Goal: Use online tool/utility: Utilize a website feature to perform a specific function

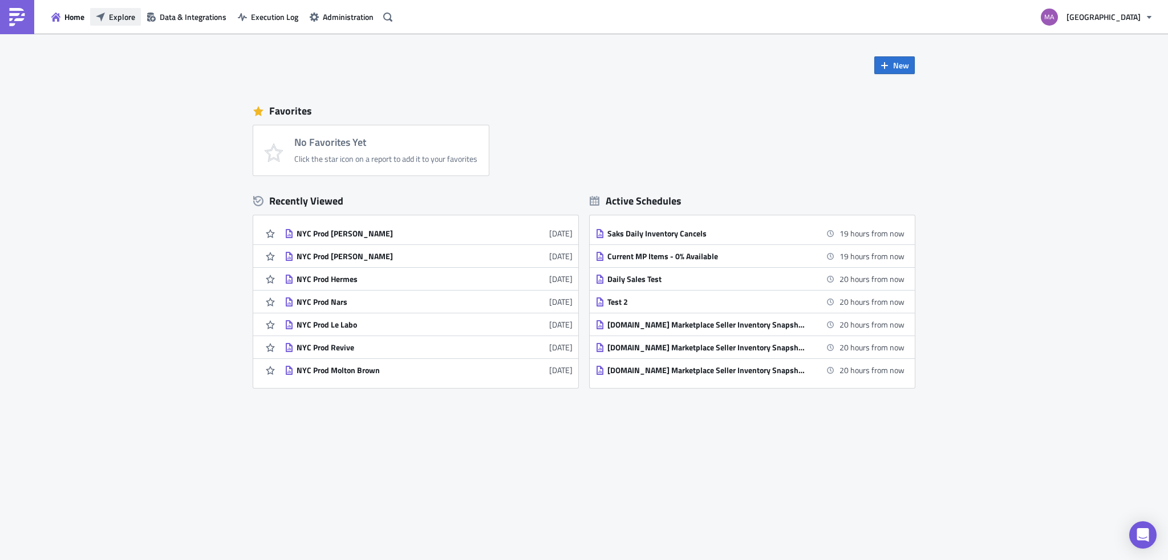
click at [108, 14] on button "Explore" at bounding box center [115, 17] width 51 height 18
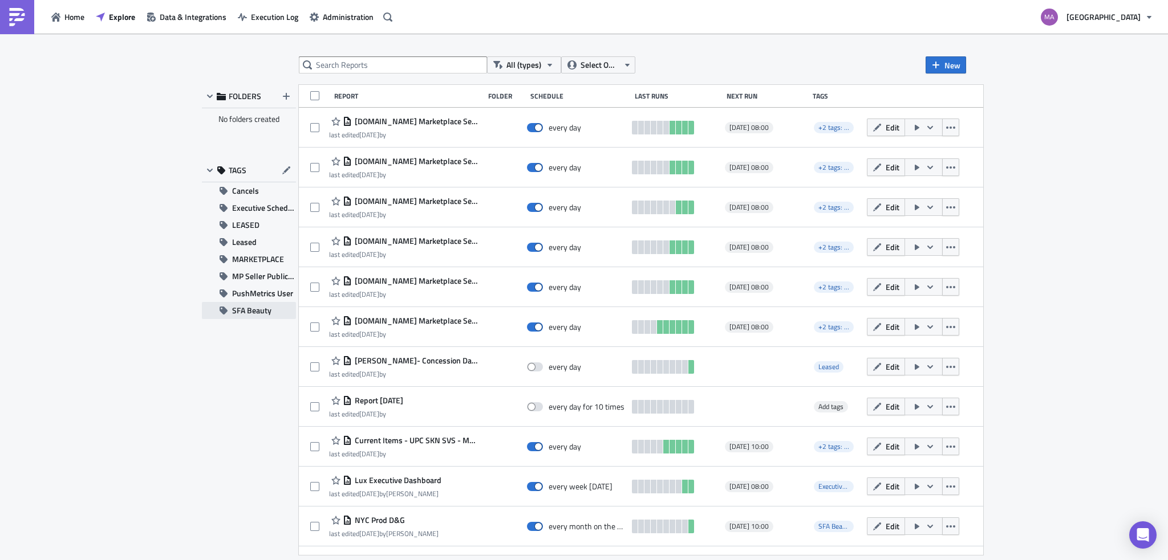
click at [253, 305] on span "SFA Beauty" at bounding box center [251, 310] width 39 height 17
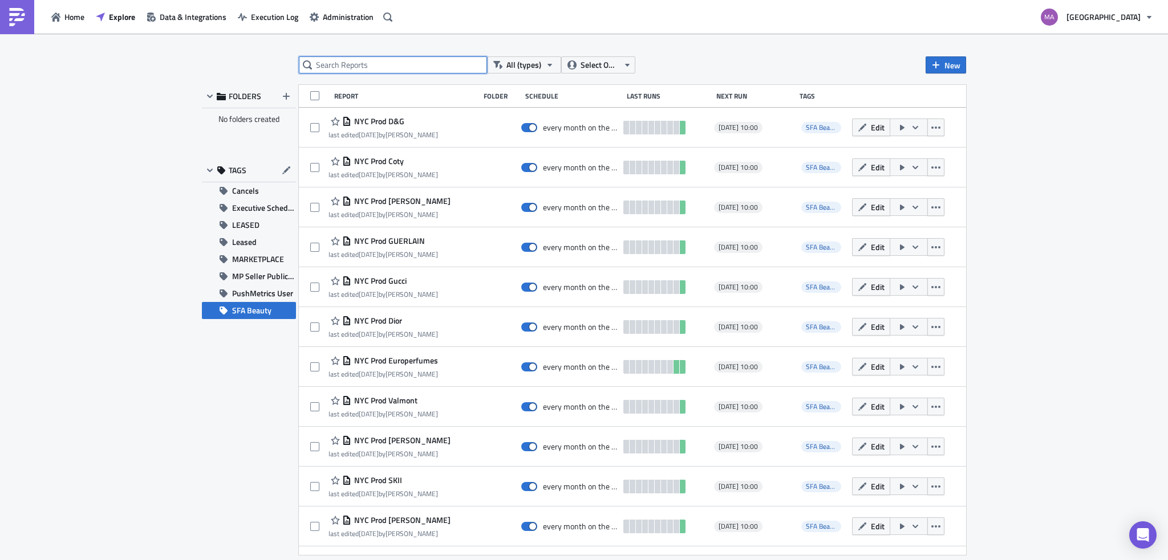
click at [390, 67] on input "text" at bounding box center [393, 64] width 188 height 17
type input "11"
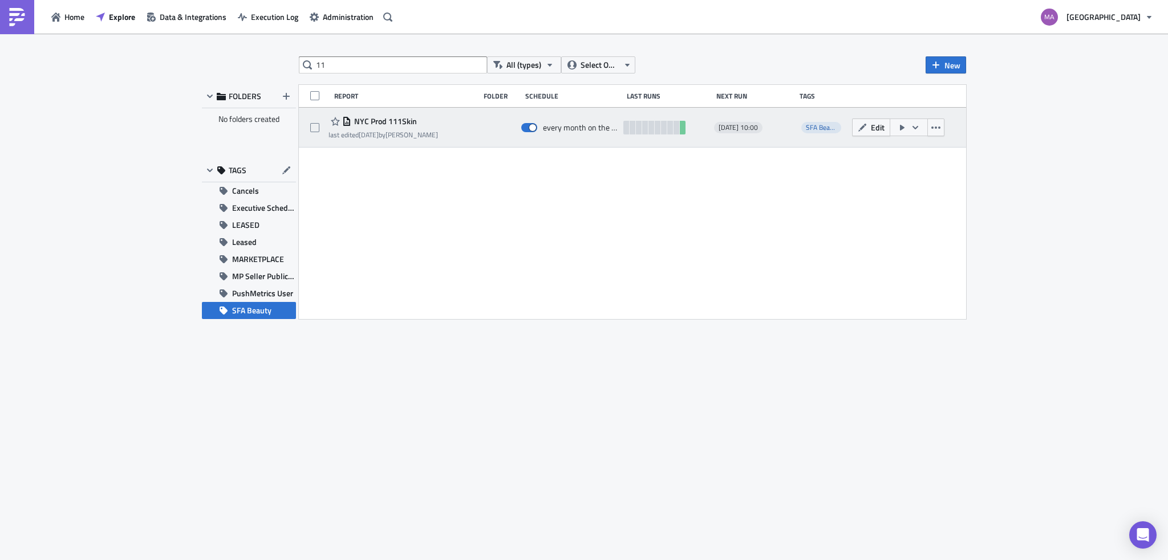
click at [903, 128] on icon "button" at bounding box center [902, 128] width 5 height 6
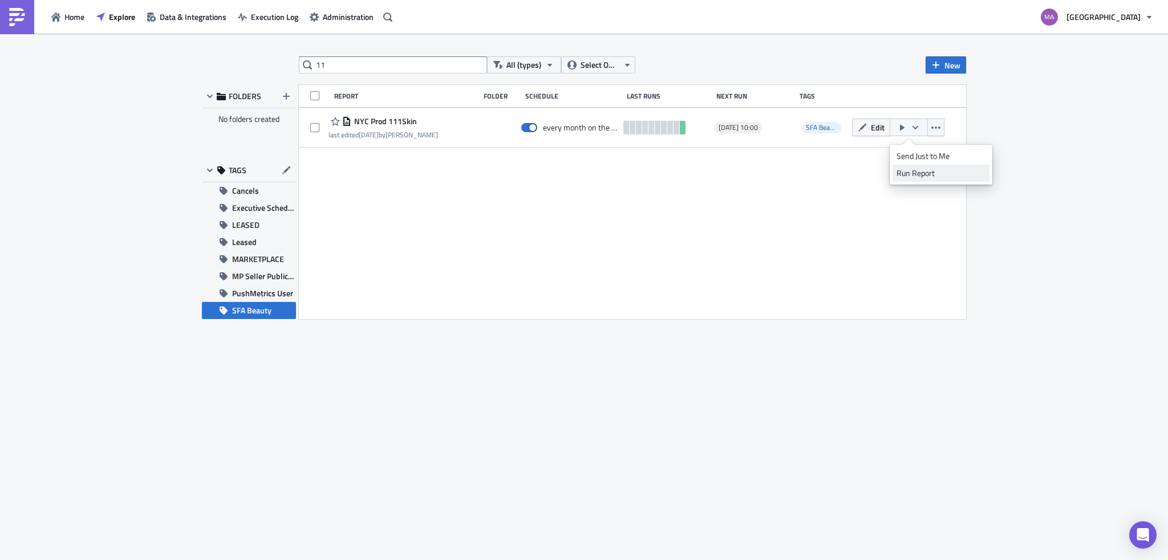
click at [901, 174] on div "Run Report" at bounding box center [940, 173] width 89 height 11
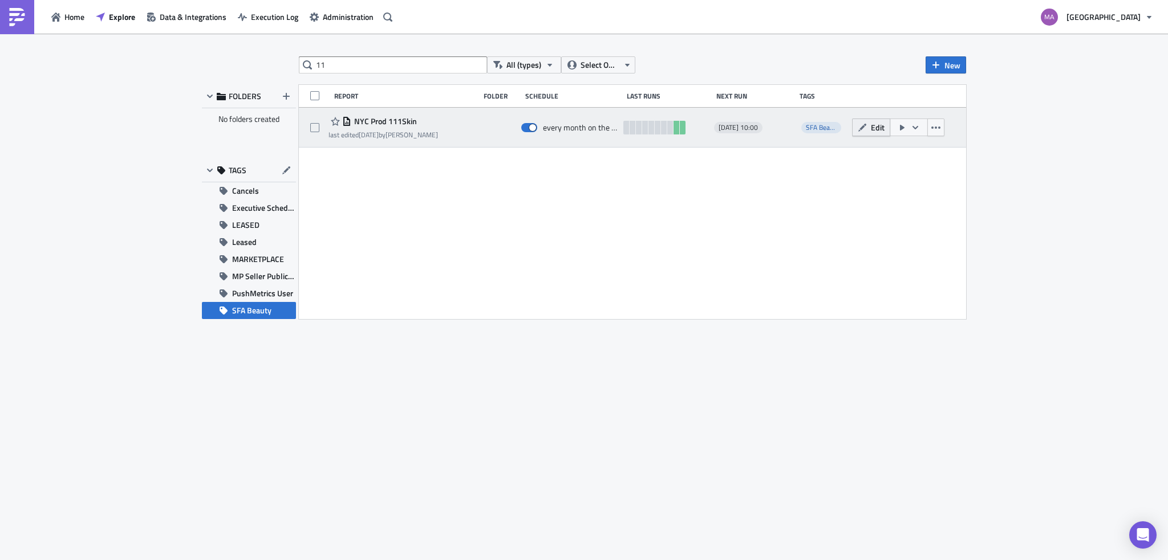
click at [862, 131] on icon "button" at bounding box center [862, 127] width 9 height 9
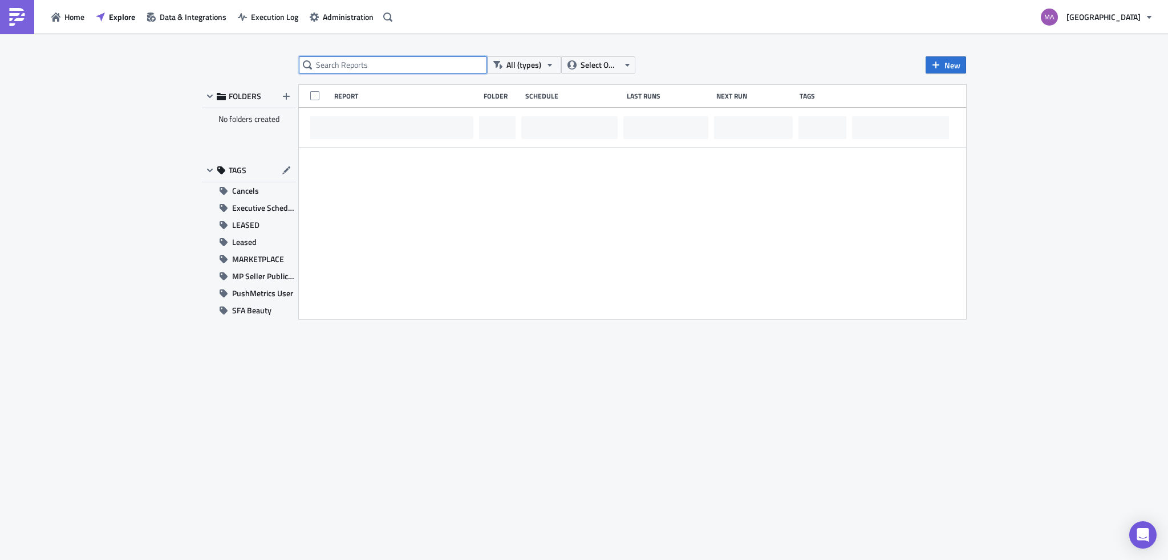
click at [363, 68] on input "text" at bounding box center [393, 64] width 188 height 17
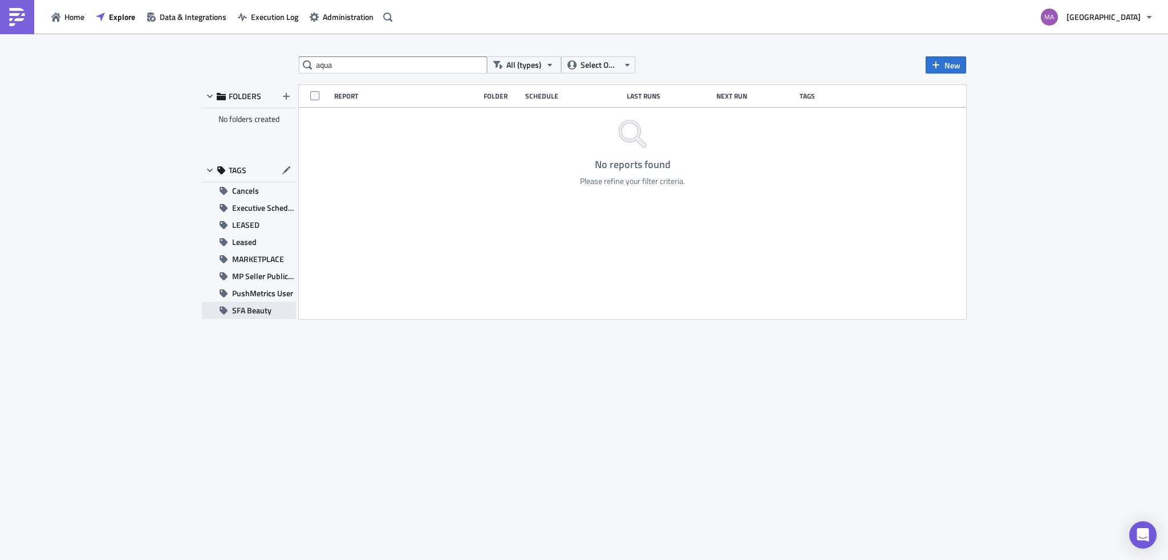
click at [246, 311] on span "SFA Beauty" at bounding box center [251, 310] width 39 height 17
click at [342, 73] on input "aqua" at bounding box center [393, 64] width 188 height 17
type input "acq"
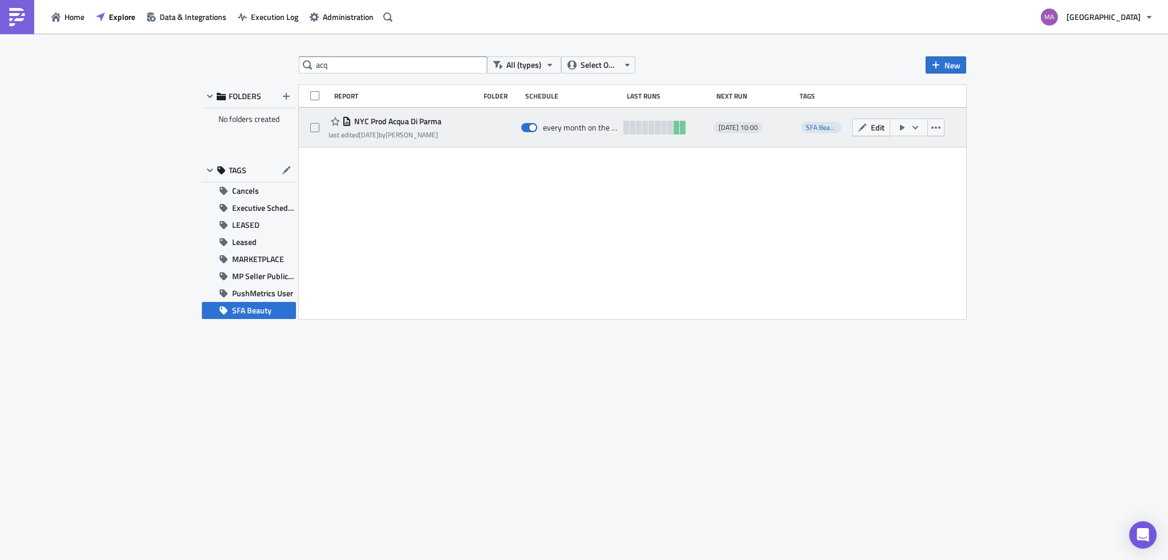
click at [899, 125] on icon "button" at bounding box center [901, 127] width 9 height 9
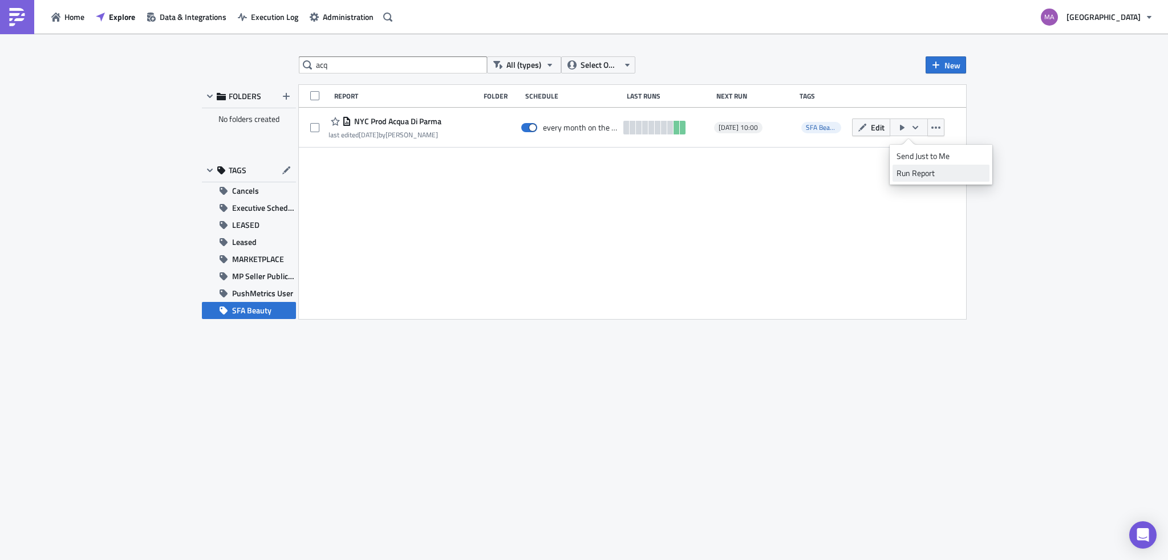
click at [900, 176] on div "Run Report" at bounding box center [940, 173] width 89 height 11
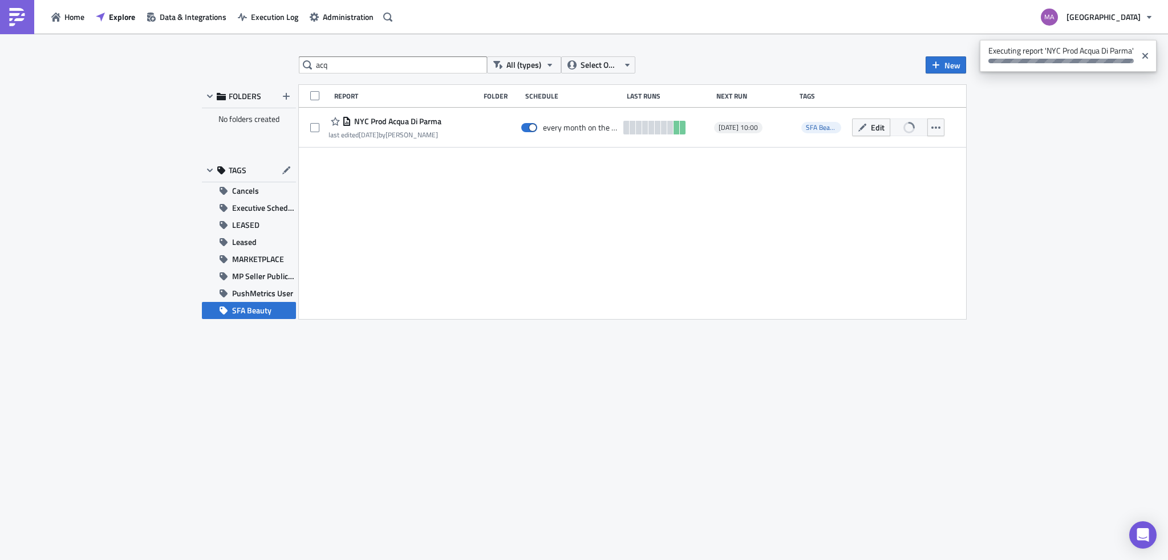
click at [356, 119] on span "NYC Prod Acqua Di Parma" at bounding box center [396, 121] width 90 height 10
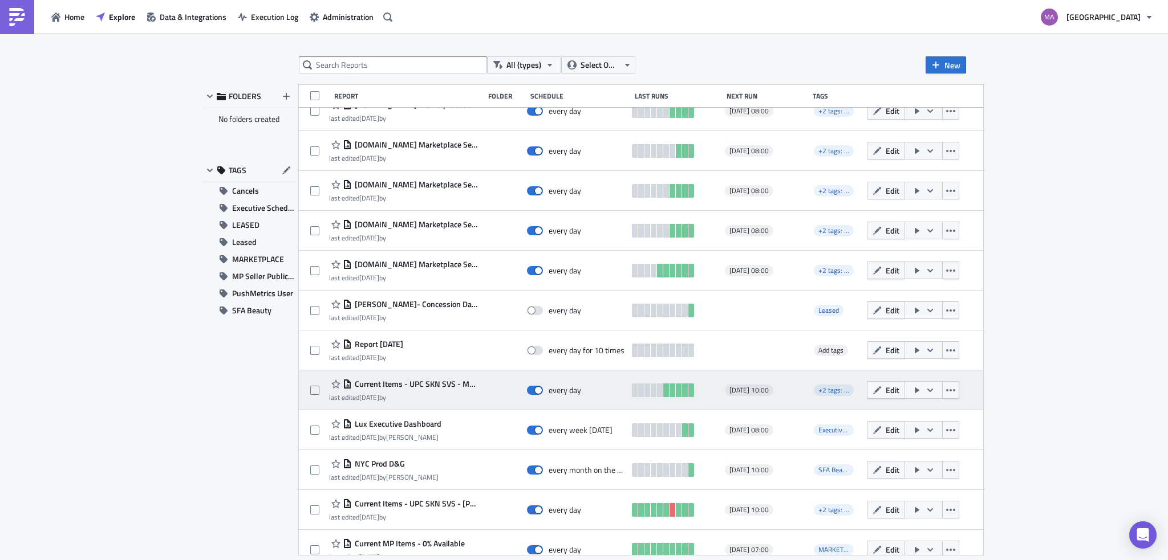
scroll to position [179, 0]
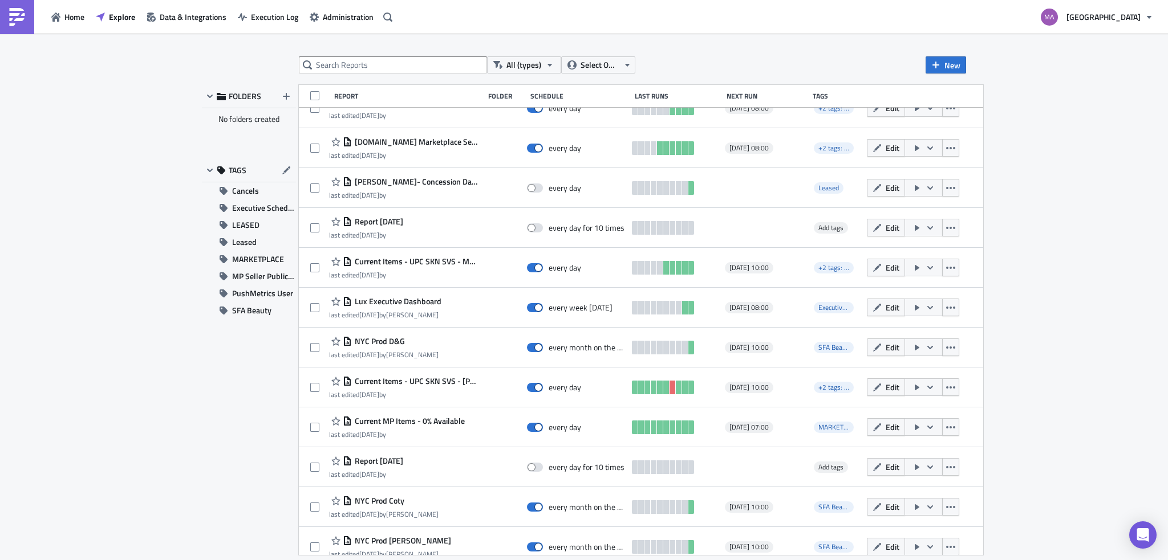
drag, startPoint x: 250, startPoint y: 315, endPoint x: 325, endPoint y: 324, distance: 75.2
click at [250, 315] on span "SFA Beauty" at bounding box center [251, 310] width 39 height 17
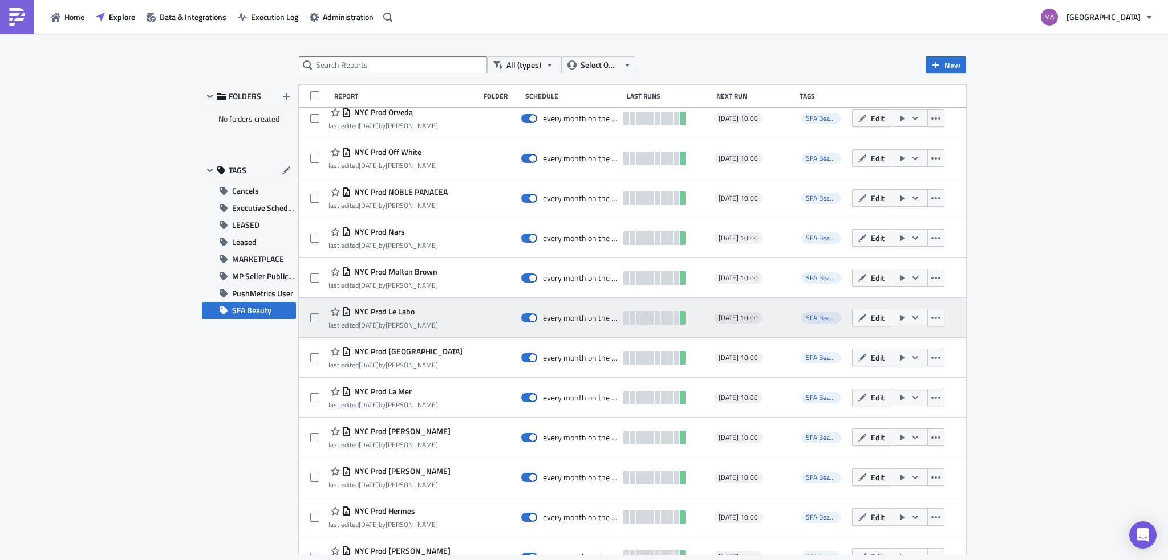
scroll to position [778, 0]
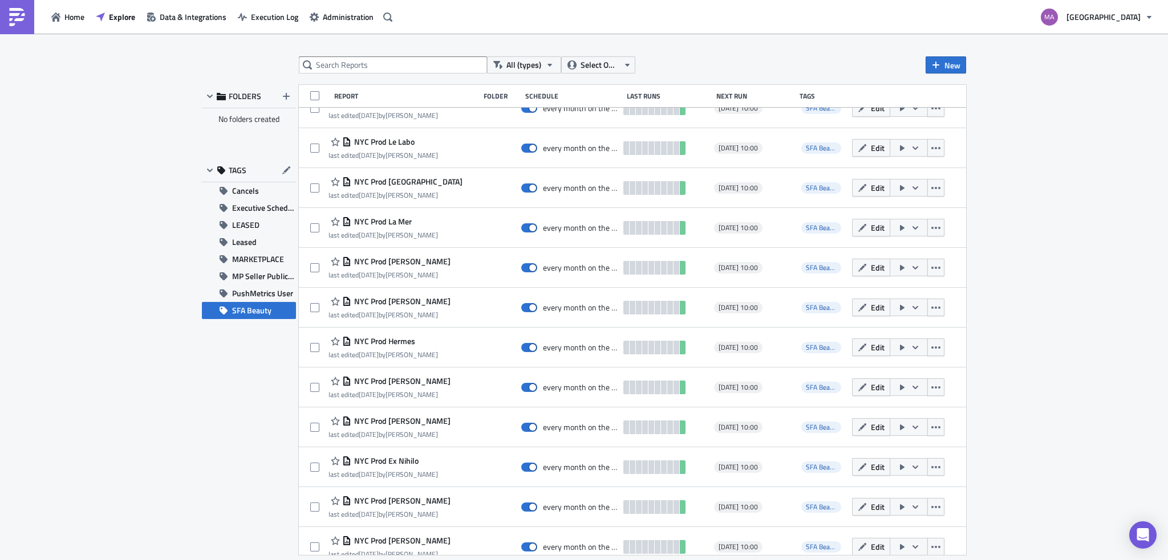
click at [391, 75] on div "All (types) Select Owner New FOLDERS No folders created TAGS Cancels Executive …" at bounding box center [583, 297] width 775 height 483
click at [391, 68] on input "text" at bounding box center [393, 64] width 188 height 17
type input "ac"
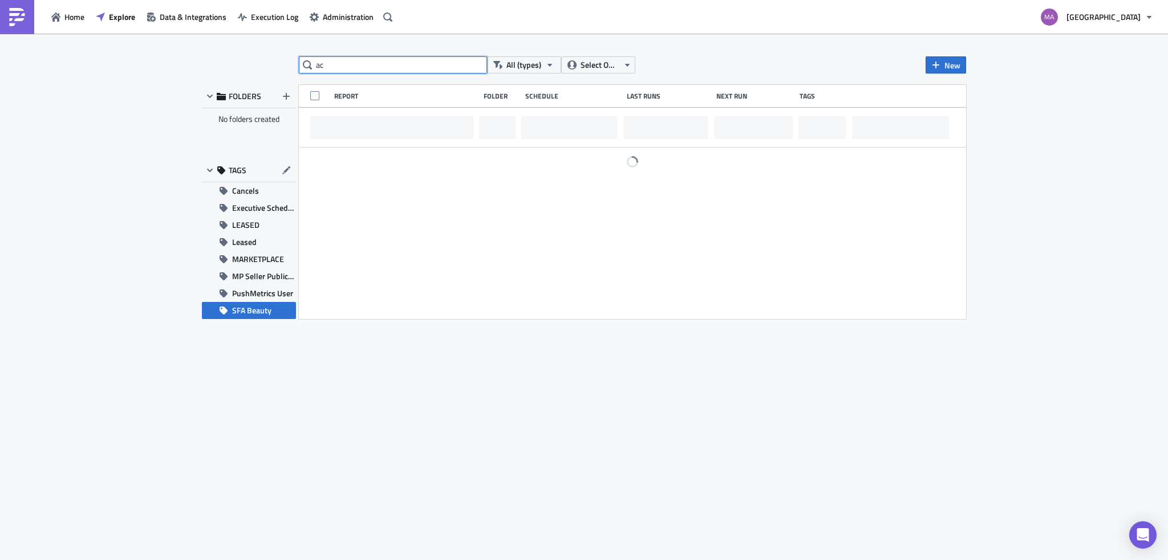
scroll to position [0, 0]
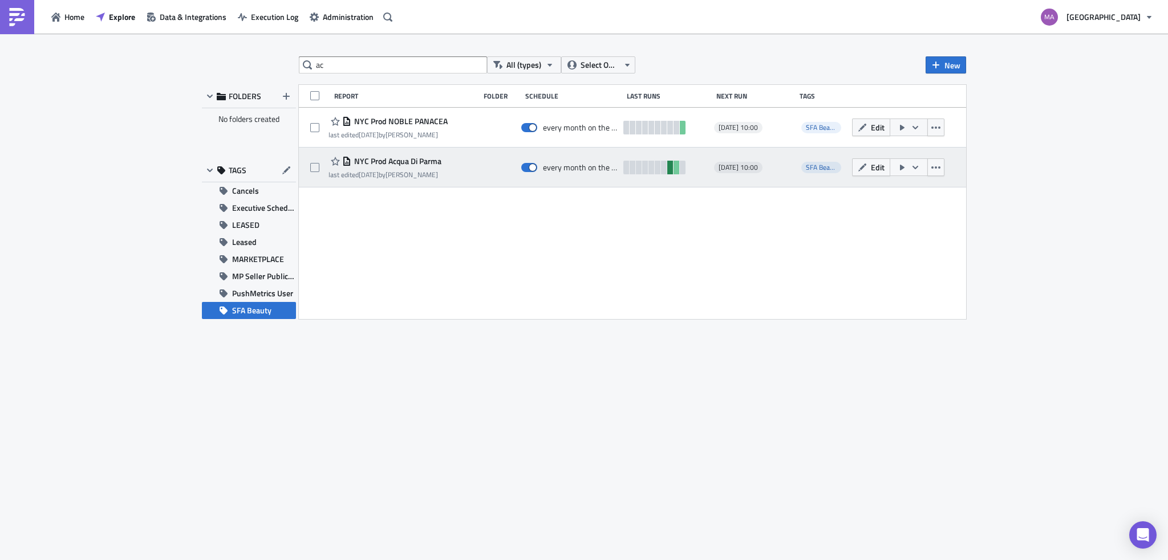
click at [670, 170] on link at bounding box center [670, 168] width 6 height 14
click at [899, 171] on icon "button" at bounding box center [901, 167] width 9 height 9
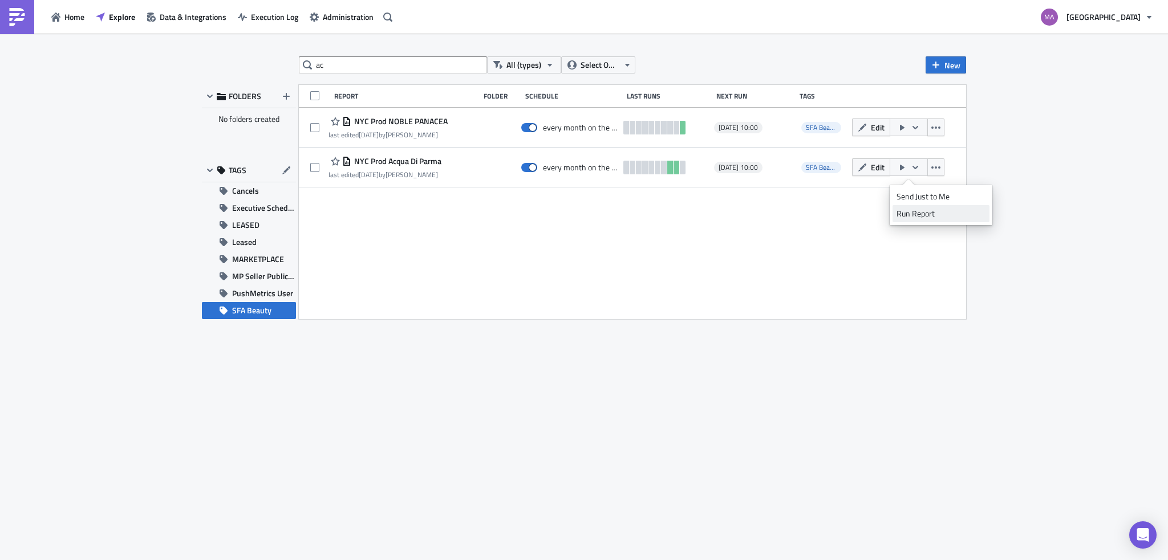
click at [903, 221] on link "Run Report" at bounding box center [940, 213] width 97 height 17
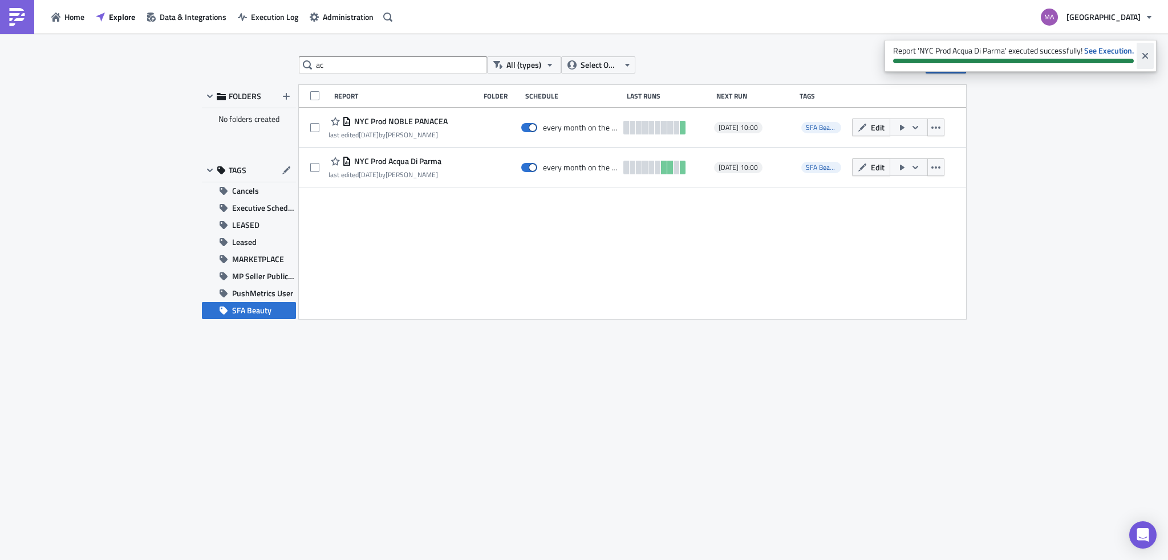
click at [1146, 54] on icon "Close" at bounding box center [1145, 56] width 6 height 6
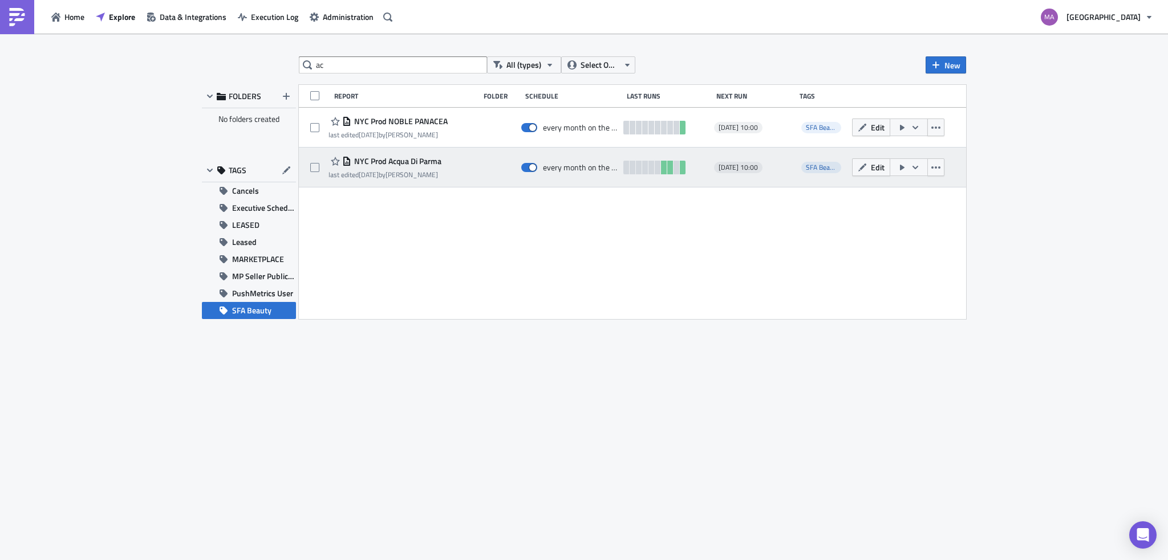
click at [899, 168] on icon "button" at bounding box center [901, 167] width 9 height 9
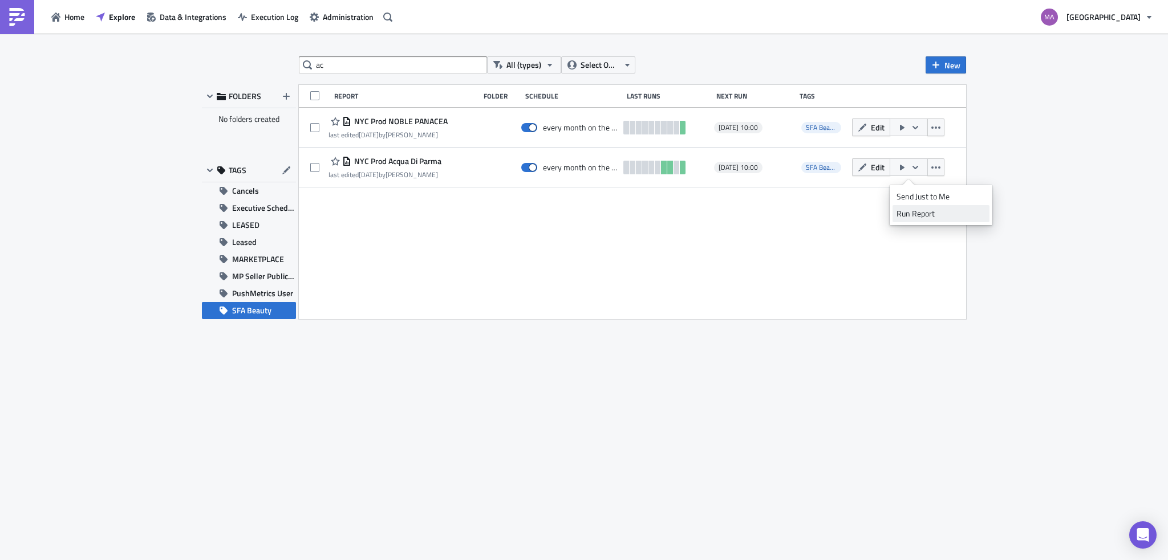
click at [916, 214] on div "Run Report" at bounding box center [940, 213] width 89 height 11
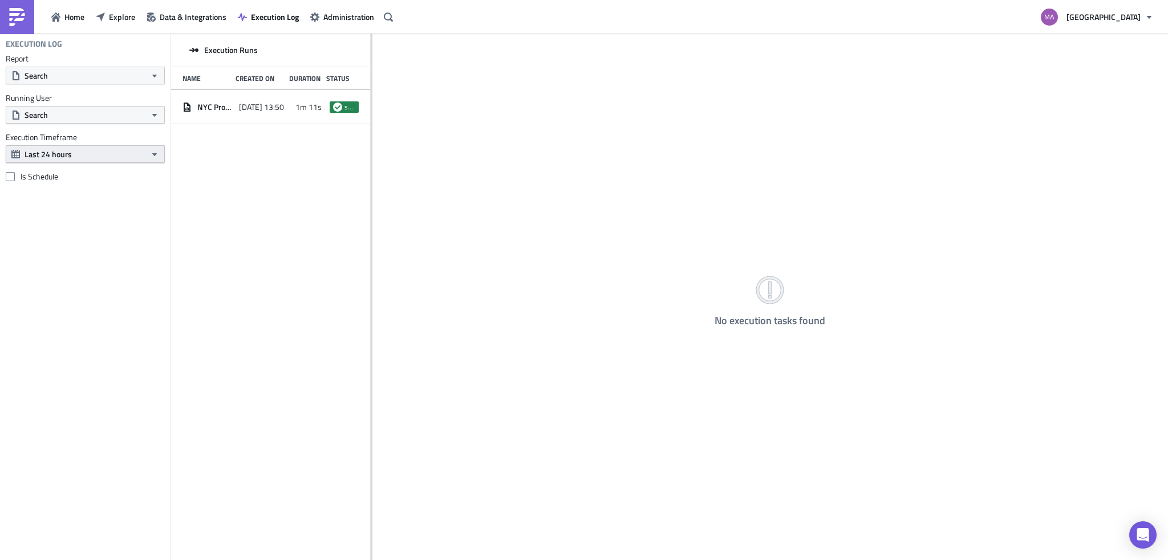
click at [67, 155] on span "Last 24 hours" at bounding box center [48, 154] width 47 height 12
click at [243, 102] on span "[DATE] 13:50" at bounding box center [261, 107] width 45 height 10
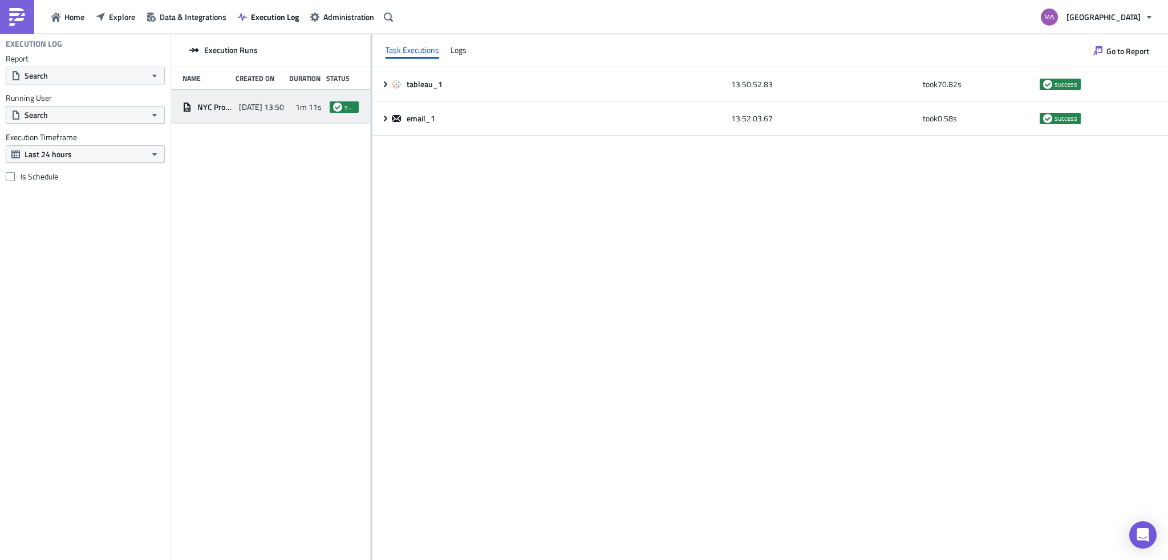
click at [331, 107] on span "success" at bounding box center [344, 106] width 29 height 11
